Goal: Obtain resource: Obtain resource

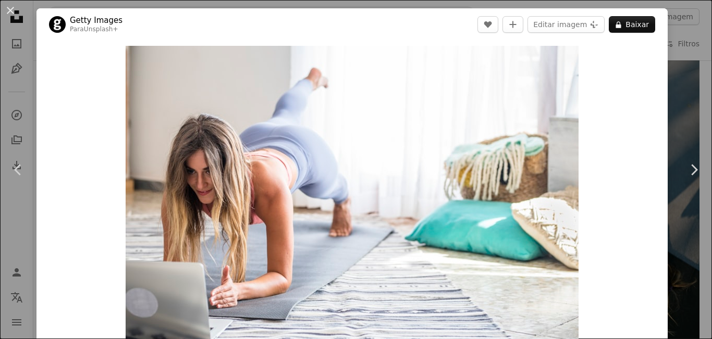
scroll to position [6166, 0]
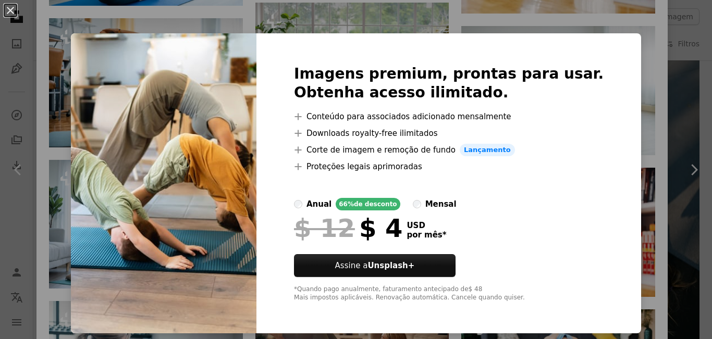
click at [695, 165] on div "An X shape Imagens premium, prontas para usar. Obtenha acesso ilimitado. A plus…" at bounding box center [356, 169] width 712 height 339
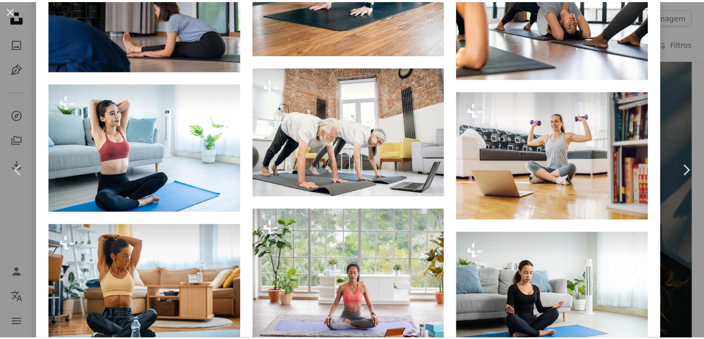
scroll to position [5957, 0]
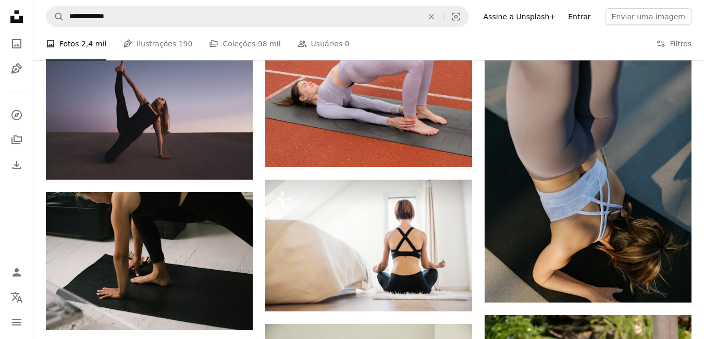
click at [594, 19] on link "Entrar" at bounding box center [579, 16] width 35 height 17
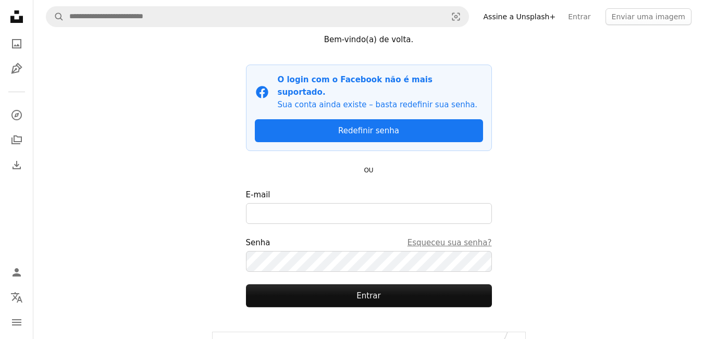
scroll to position [46, 0]
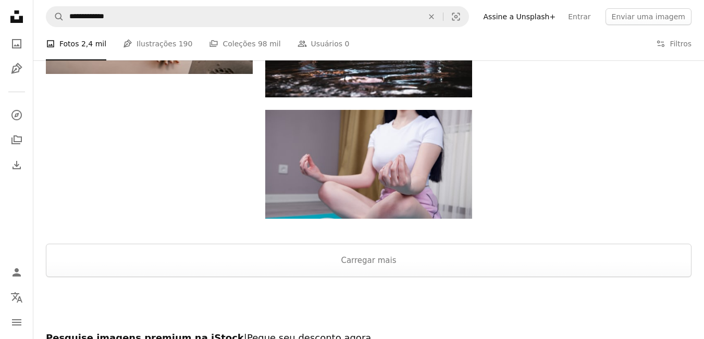
scroll to position [5986, 0]
